Goal: Entertainment & Leisure: Browse casually

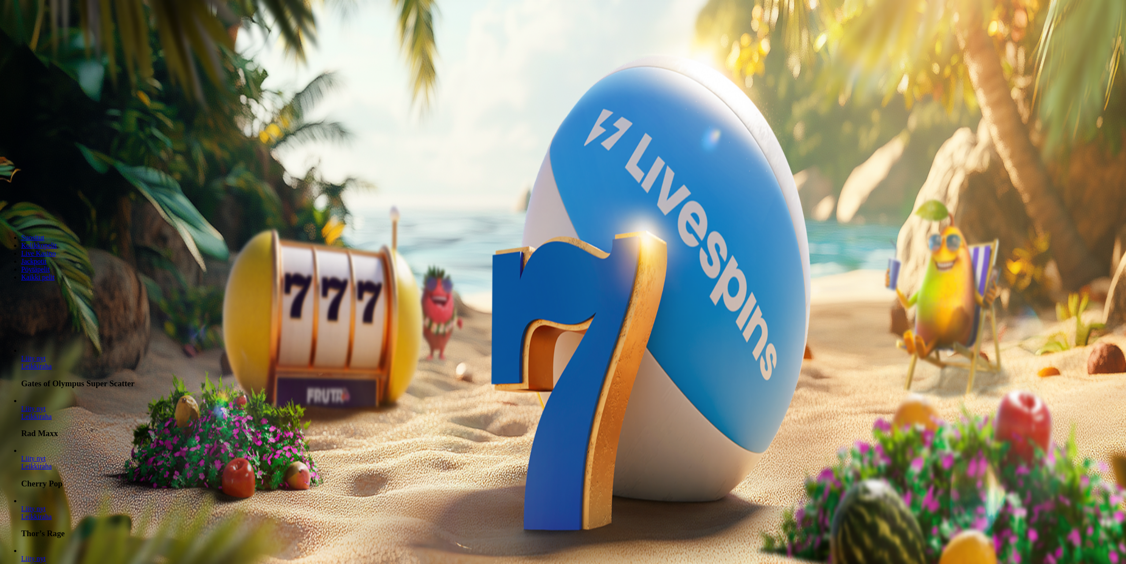
click at [50, 35] on span "Kirjaudu" at bounding box center [61, 32] width 22 height 7
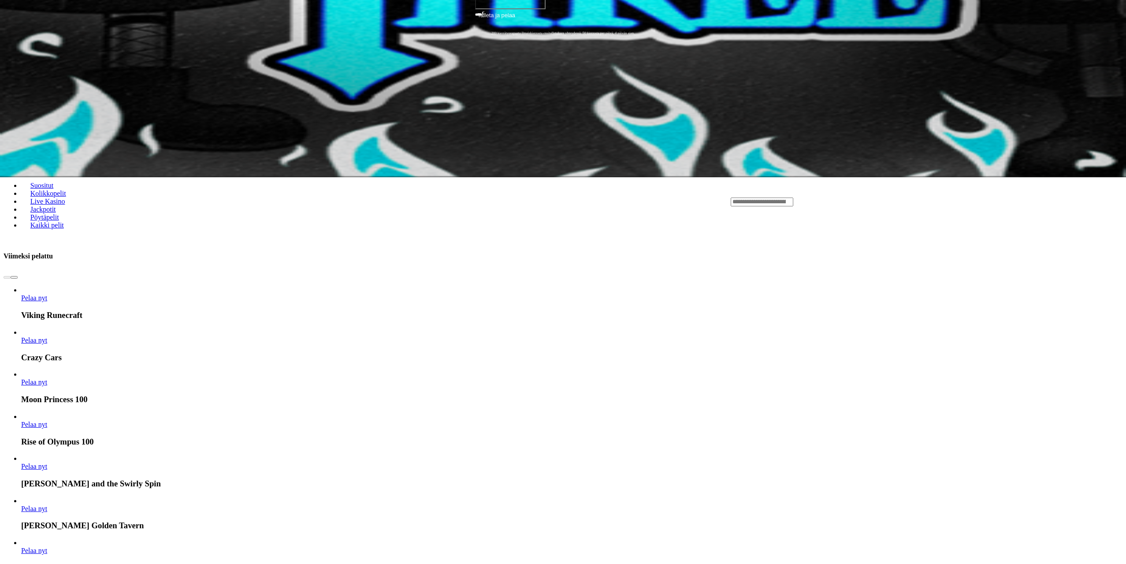
scroll to position [397, 0]
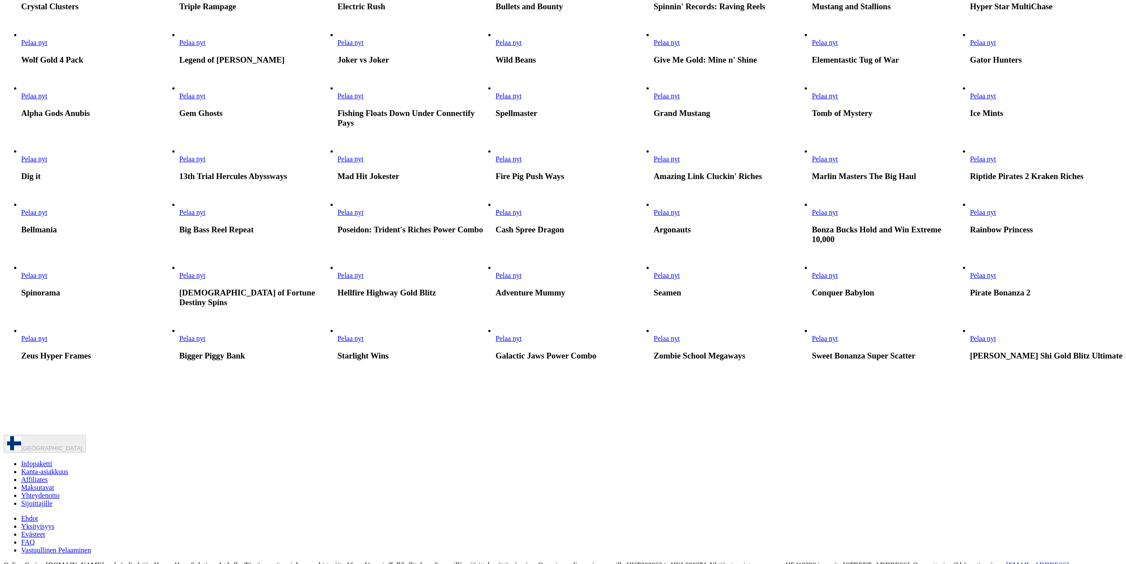
scroll to position [308, 0]
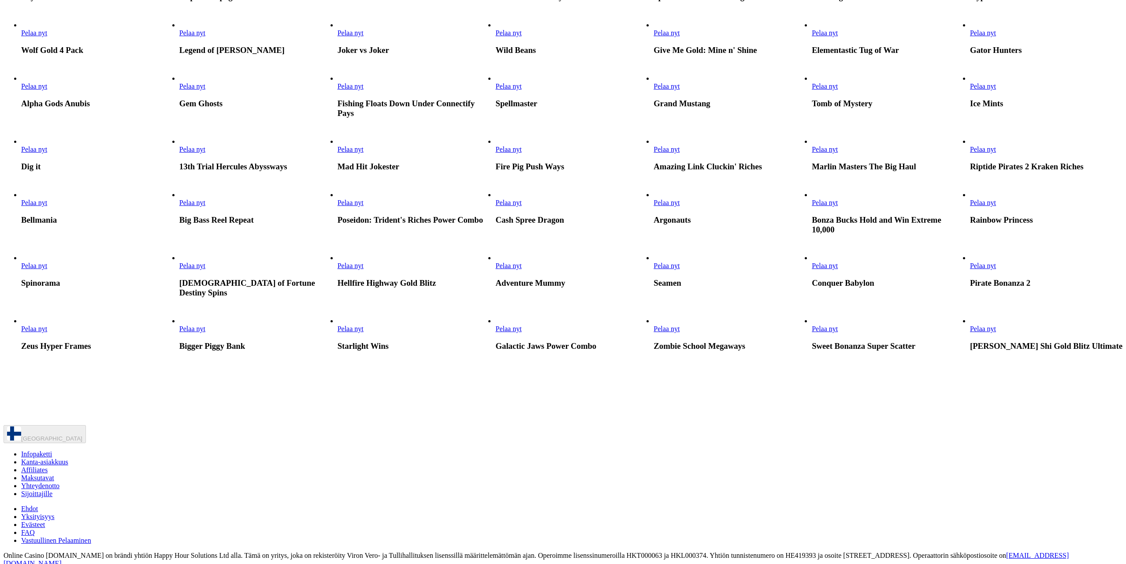
click at [521, 90] on link "Pelaa nyt" at bounding box center [508, 85] width 26 height 7
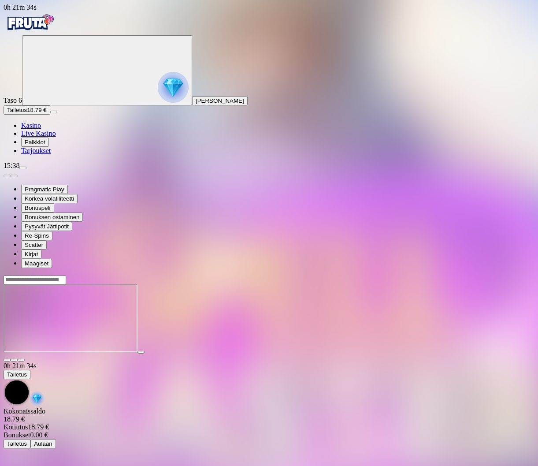
click at [7, 360] on span "close icon" at bounding box center [7, 360] width 0 height 0
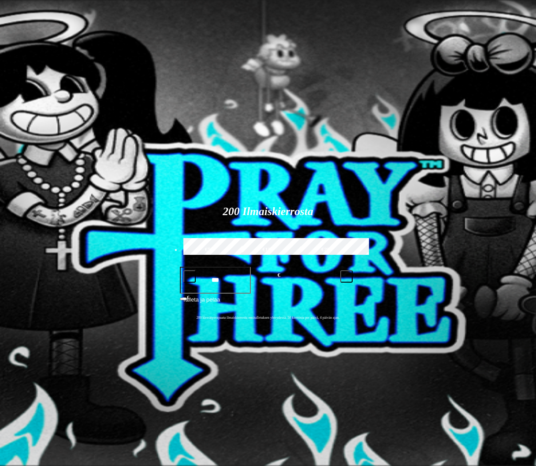
click at [14, 471] on span "chevron-right icon" at bounding box center [14, 471] width 0 height 0
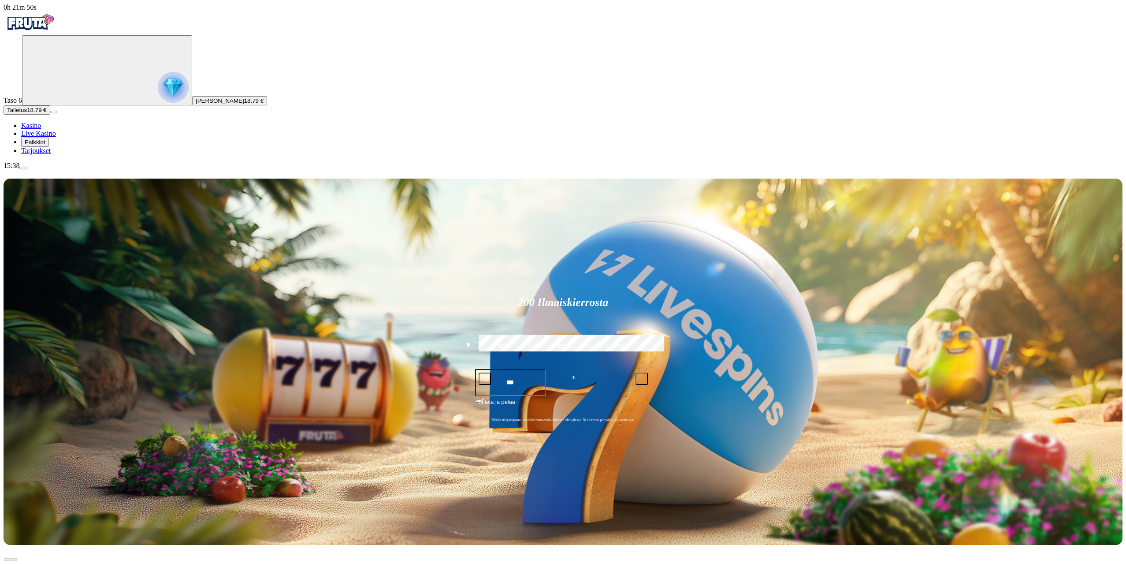
type input "*****"
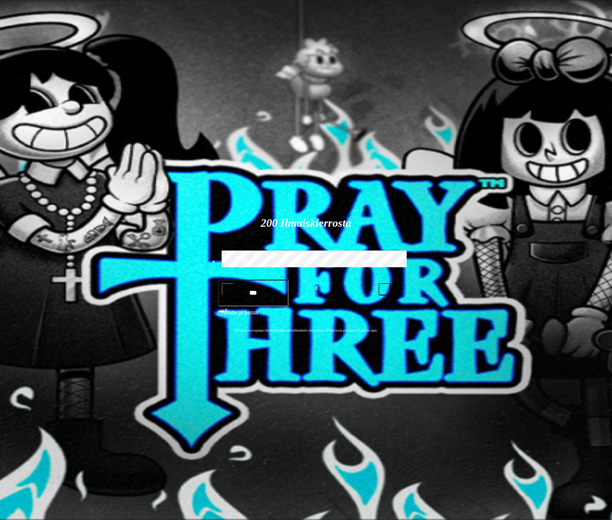
click at [47, 512] on span "Pelaa nyt" at bounding box center [34, 515] width 26 height 7
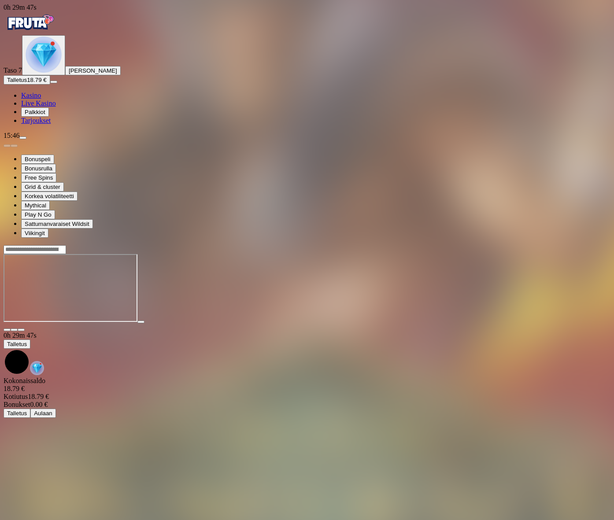
drag, startPoint x: 589, startPoint y: 47, endPoint x: 579, endPoint y: 55, distance: 12.9
click at [7, 330] on span "close icon" at bounding box center [7, 330] width 0 height 0
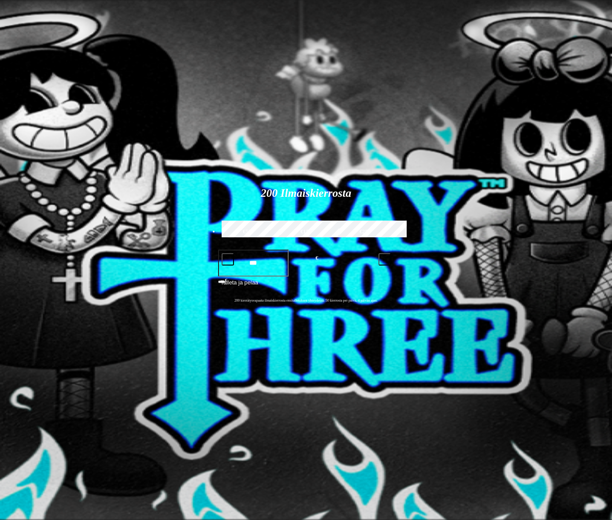
click at [45, 115] on span "Palkkiot" at bounding box center [35, 112] width 21 height 7
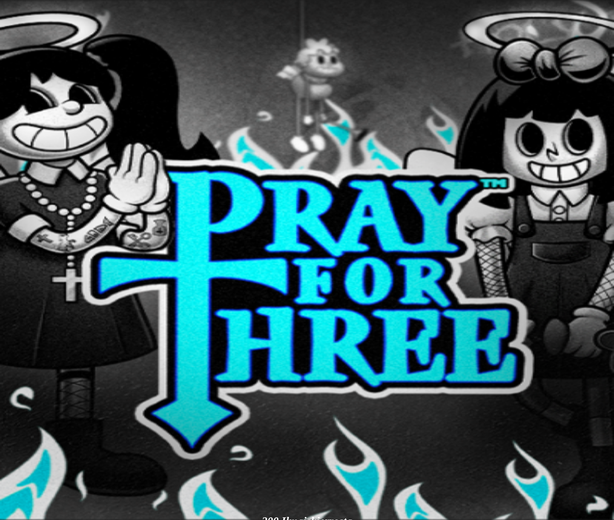
click at [42, 289] on button at bounding box center [38, 290] width 7 height 3
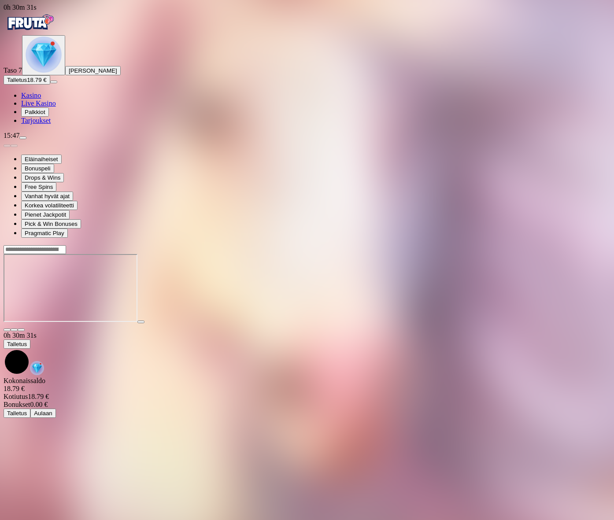
click at [45, 115] on span "Palkkiot" at bounding box center [35, 112] width 21 height 7
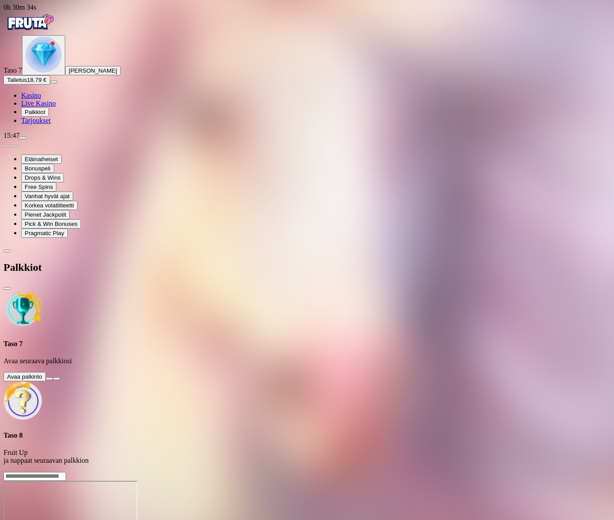
click at [53, 378] on button at bounding box center [49, 379] width 7 height 3
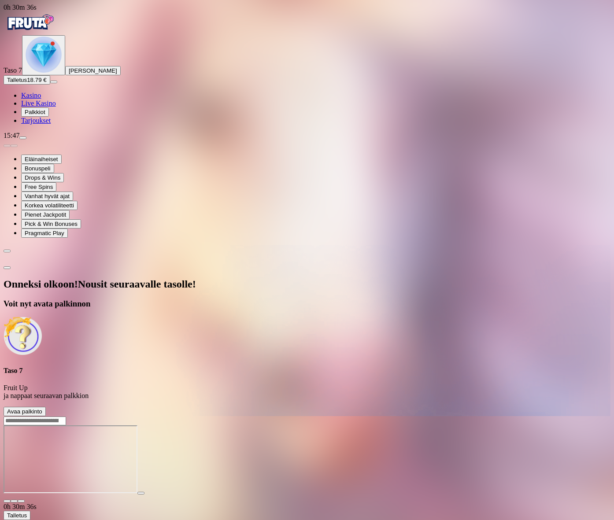
click at [42, 408] on span "Avaa palkinto" at bounding box center [24, 411] width 35 height 7
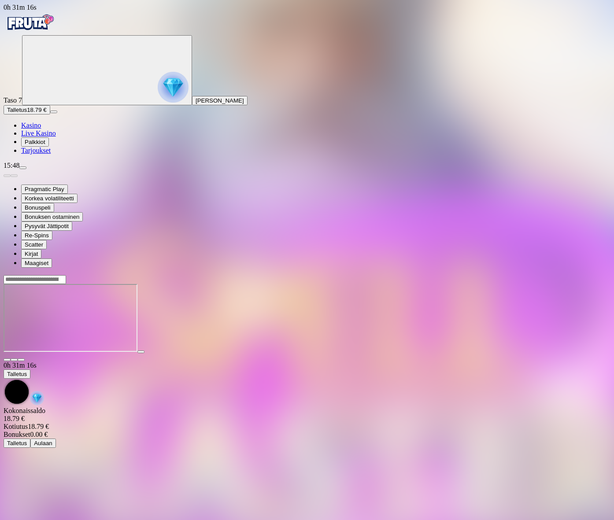
drag, startPoint x: 48, startPoint y: 115, endPoint x: 62, endPoint y: 171, distance: 58.1
click at [48, 115] on circle "Primary" at bounding box center [92, 70] width 90 height 90
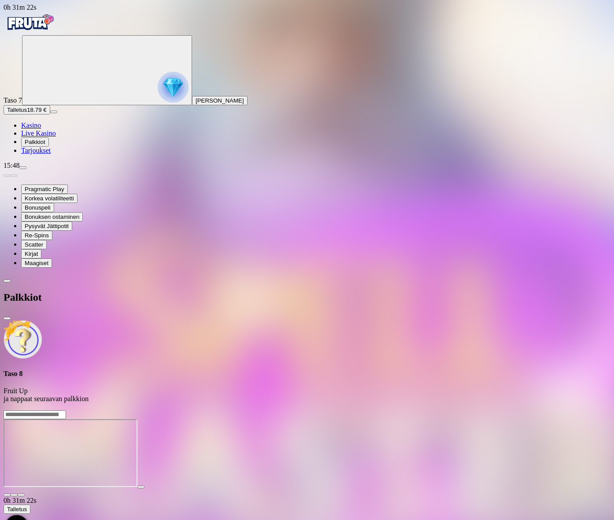
click at [196, 104] on span "[PERSON_NAME] [PERSON_NAME]" at bounding box center [220, 100] width 48 height 7
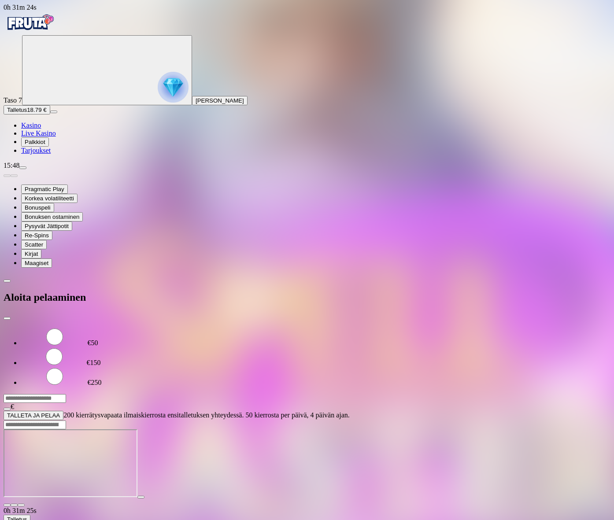
click at [7, 319] on span "close icon" at bounding box center [7, 319] width 0 height 0
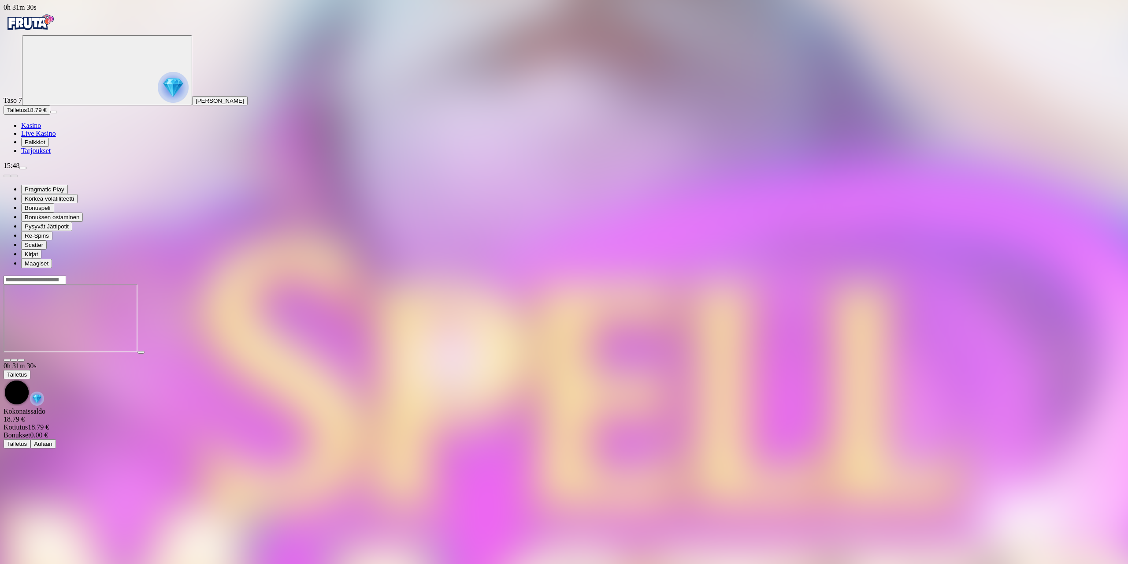
click at [7, 360] on span "close icon" at bounding box center [7, 360] width 0 height 0
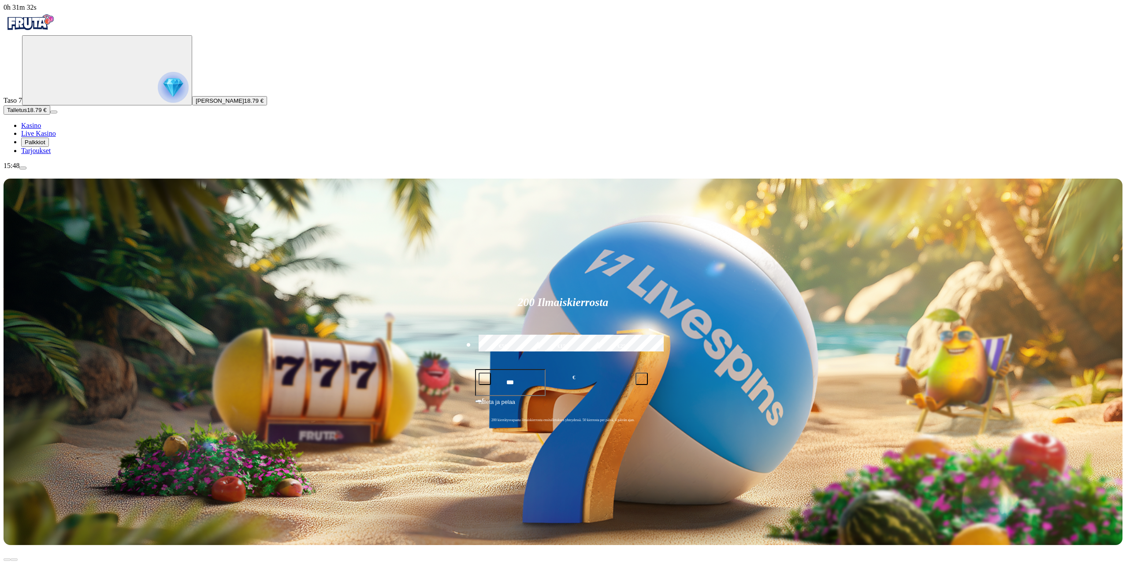
click at [53, 155] on nav "Kasino Live Kasino Palkkiot Tarjoukset" at bounding box center [563, 138] width 1119 height 33
click at [23, 168] on span "menu icon" at bounding box center [23, 168] width 0 height 0
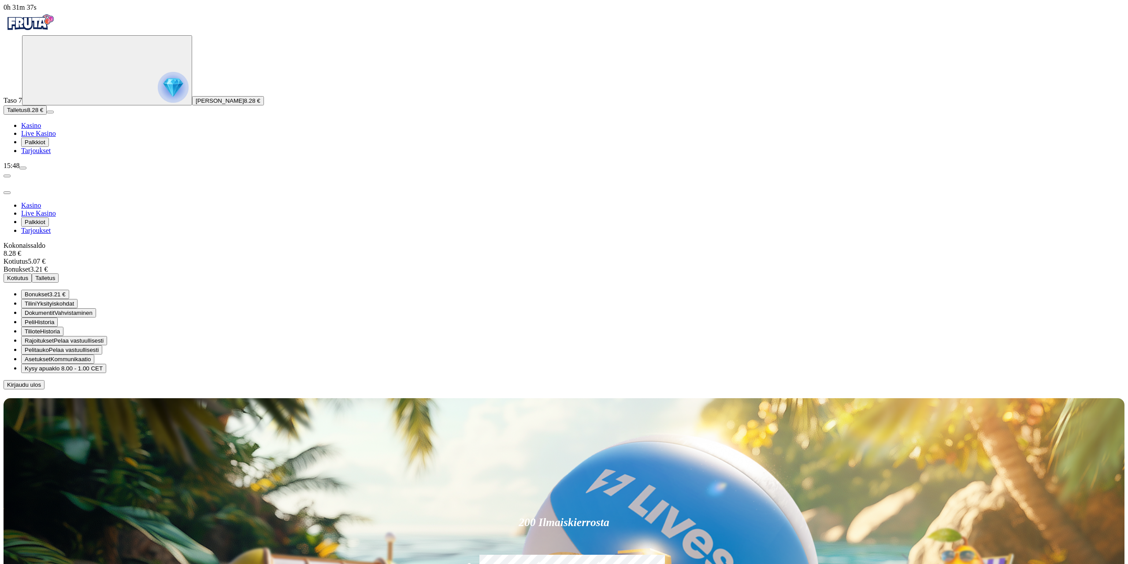
click at [41, 381] on span "Kirjaudu ulos" at bounding box center [24, 384] width 34 height 7
